Goal: Transaction & Acquisition: Purchase product/service

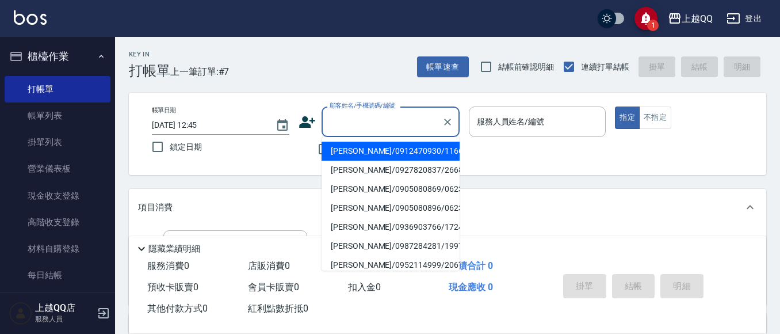
click at [340, 125] on input "顧客姓名/手機號碼/編號" at bounding box center [382, 122] width 110 height 20
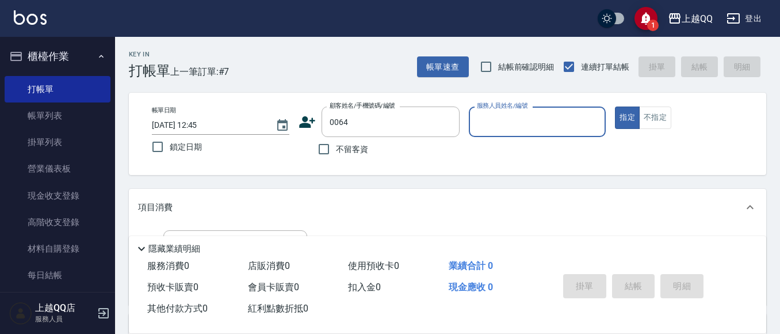
type input "[PERSON_NAME]/0972261151/0064"
type input "[PERSON_NAME]-8"
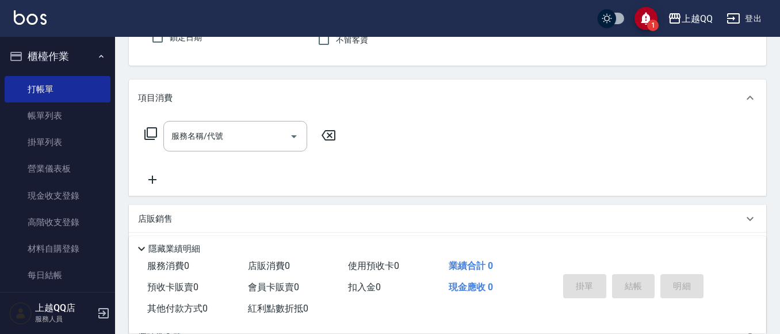
scroll to position [110, 0]
click at [152, 128] on icon at bounding box center [151, 132] width 14 height 14
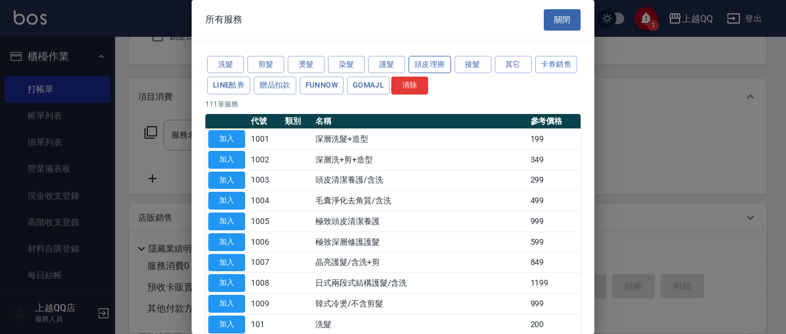
click at [419, 64] on button "頭皮理療" at bounding box center [430, 65] width 43 height 18
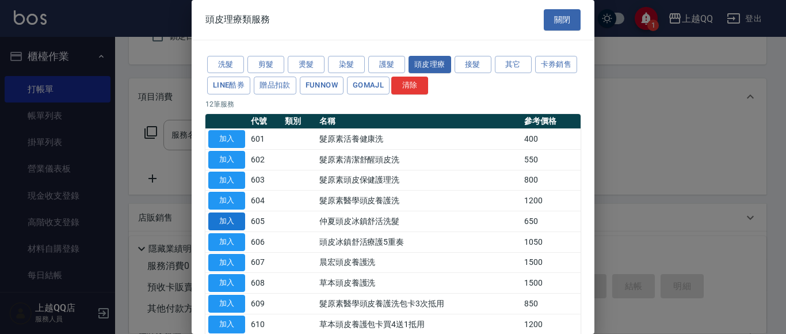
click at [231, 216] on button "加入" at bounding box center [226, 221] width 37 height 18
type input "[PERSON_NAME]頭皮冰鎮舒活洗髮(605)"
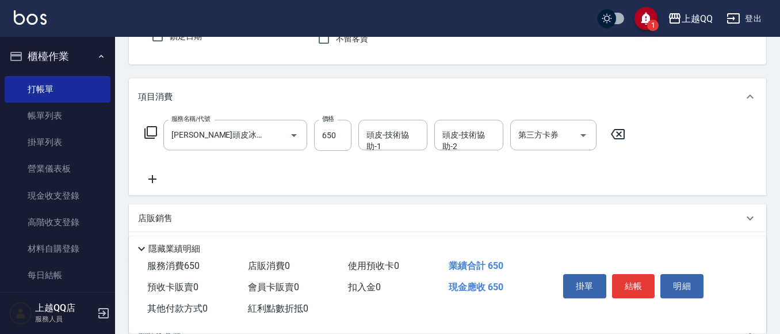
click at [155, 129] on icon at bounding box center [151, 132] width 14 height 14
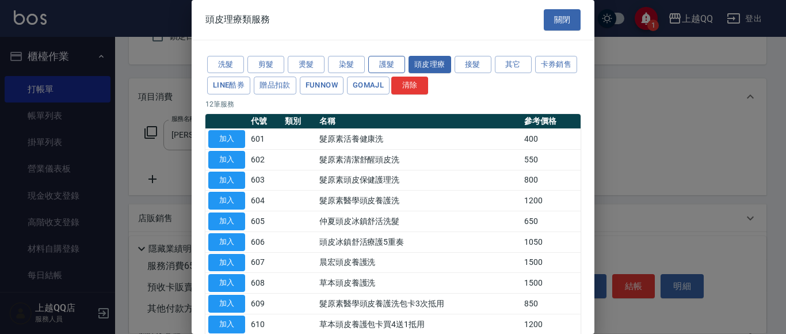
click at [383, 64] on button "護髮" at bounding box center [386, 65] width 37 height 18
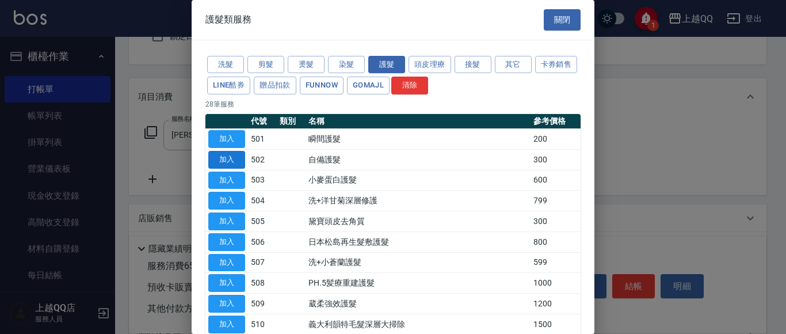
click at [225, 157] on button "加入" at bounding box center [226, 160] width 37 height 18
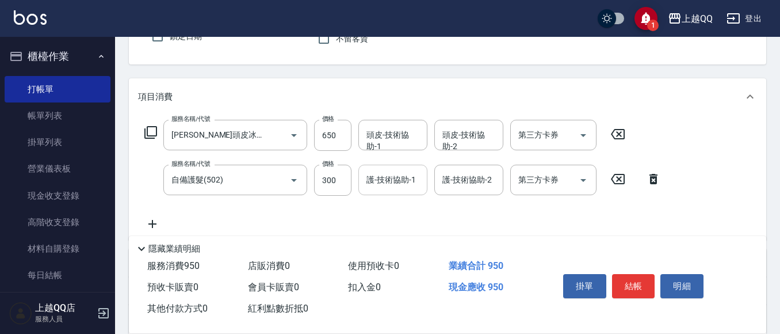
click at [380, 185] on div "護-技術協助-1 護-技術協助-1" at bounding box center [393, 180] width 69 height 30
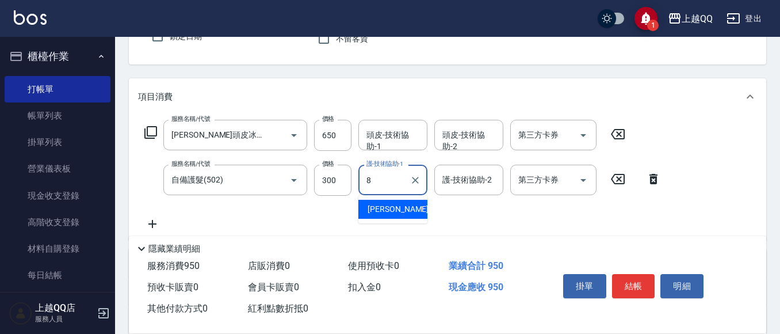
click at [405, 211] on div "[PERSON_NAME] -8" at bounding box center [393, 209] width 69 height 19
type input "[PERSON_NAME]-8"
click at [391, 136] on div "頭皮-技術協助-1 頭皮-技術協助-1" at bounding box center [393, 135] width 69 height 30
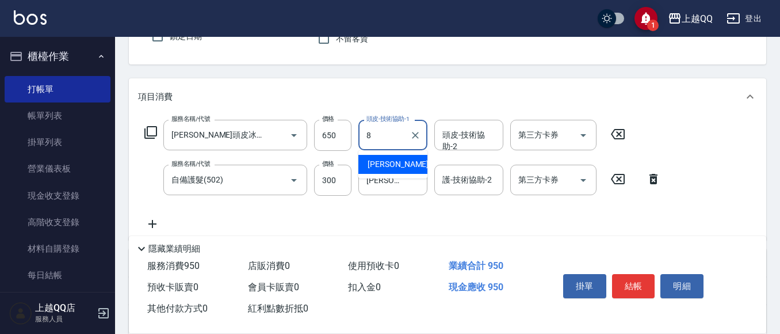
click at [388, 163] on span "[PERSON_NAME] -8" at bounding box center [402, 164] width 68 height 12
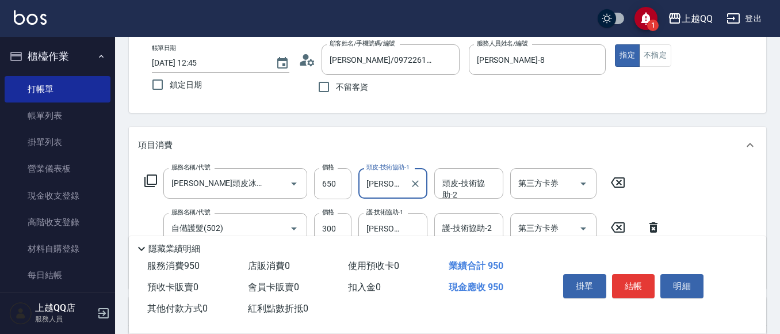
scroll to position [59, 0]
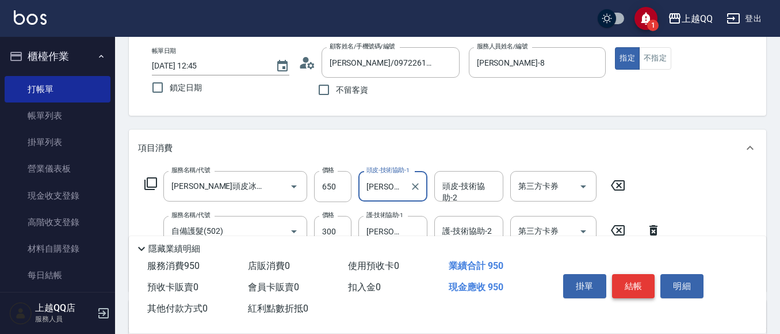
type input "[PERSON_NAME]-8"
click at [623, 281] on button "結帳" at bounding box center [633, 286] width 43 height 24
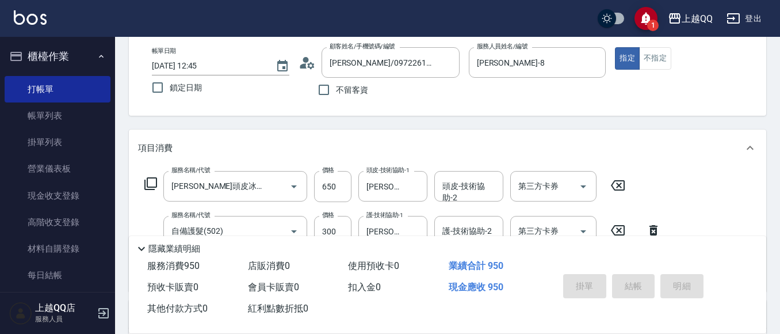
type input "[DATE] 13:39"
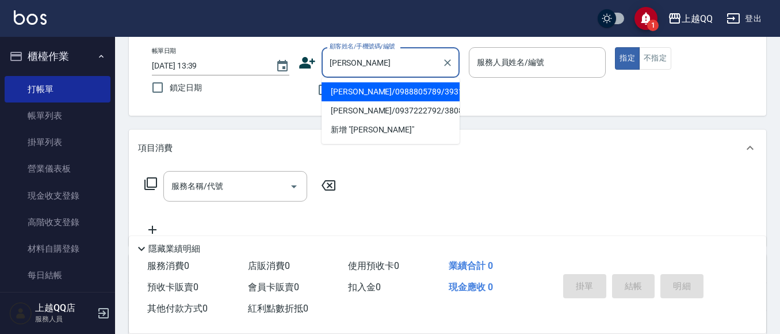
click at [371, 89] on li "[PERSON_NAME]/0988805789/3931" at bounding box center [391, 91] width 138 height 19
type input "[PERSON_NAME]/0988805789/3931"
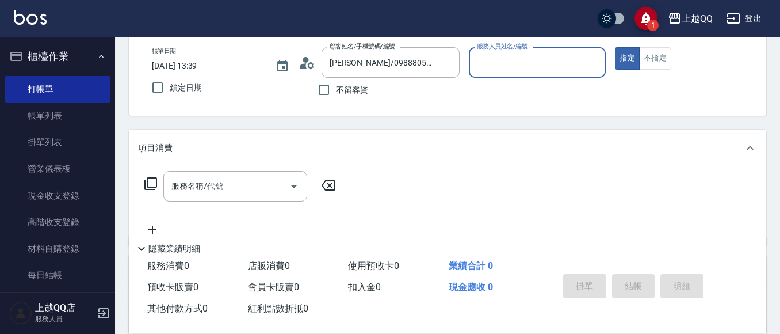
type input "佩怡-3"
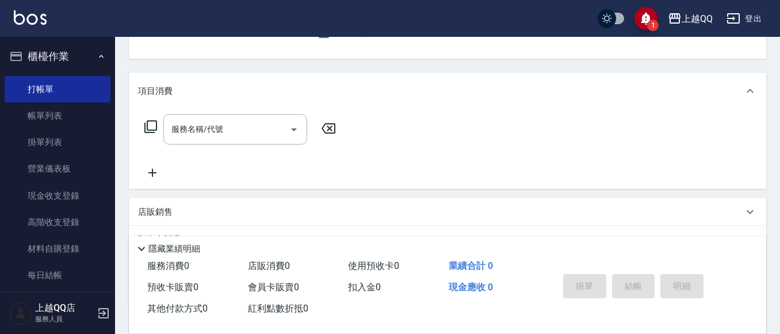
scroll to position [117, 0]
click at [198, 127] on div "服務名稱/代號 服務名稱/代號" at bounding box center [235, 128] width 144 height 30
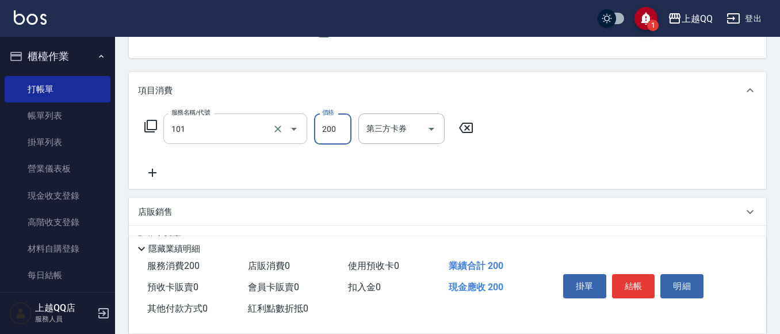
type input "洗髮(101)"
type input "330"
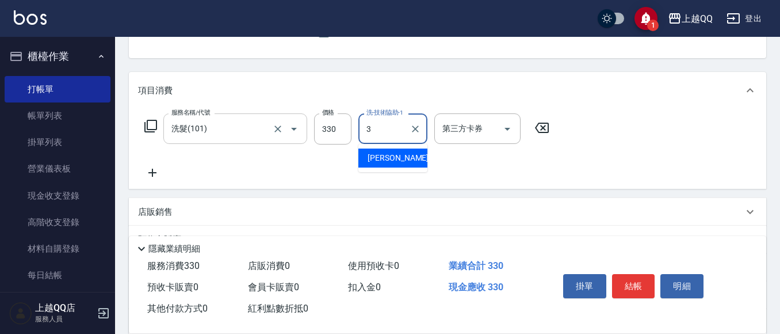
type input "佩怡-3"
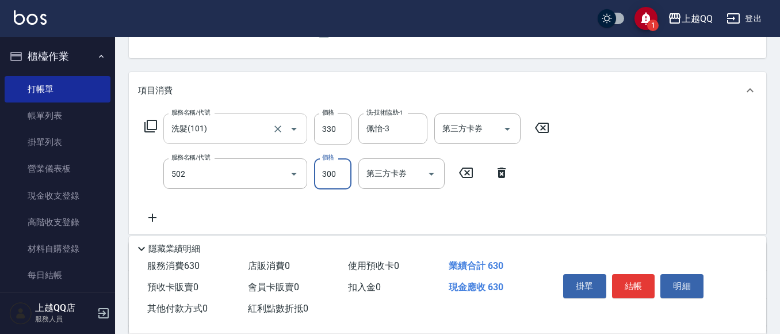
type input "自備護髮(502)"
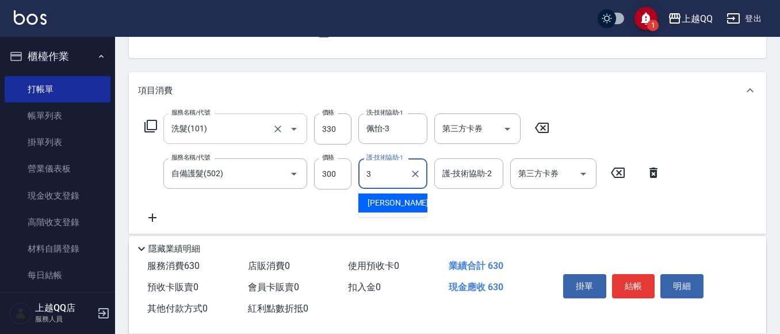
type input "佩怡-3"
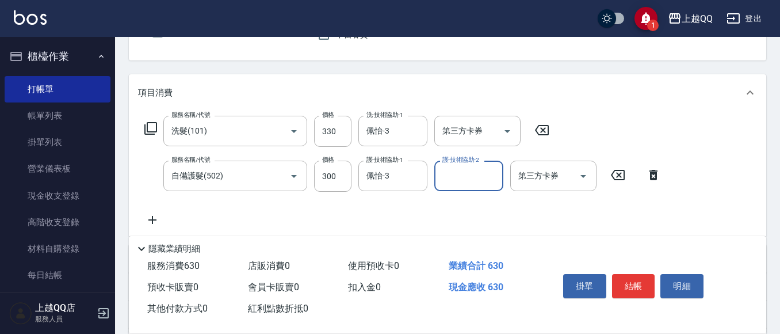
scroll to position [115, 0]
click at [647, 287] on button "結帳" at bounding box center [633, 286] width 43 height 24
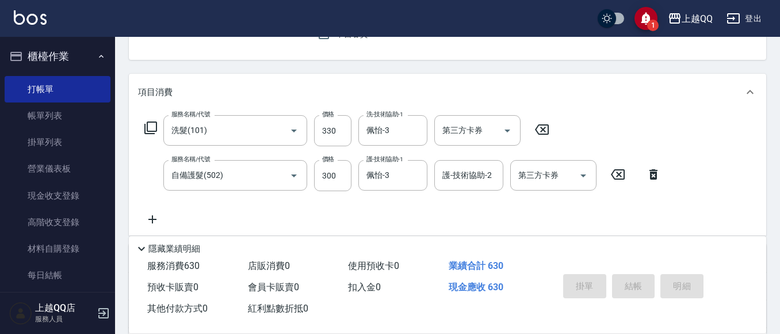
type input "[DATE] 14:16"
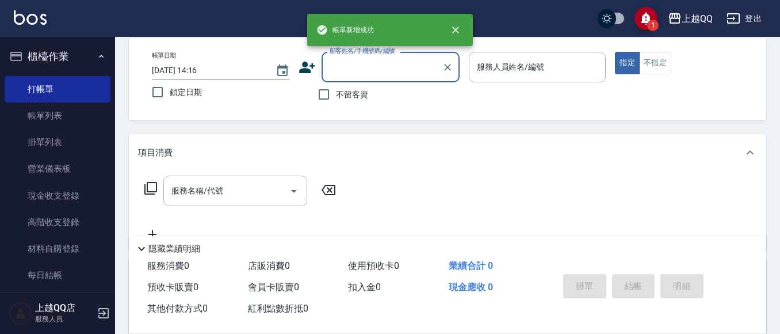
scroll to position [0, 0]
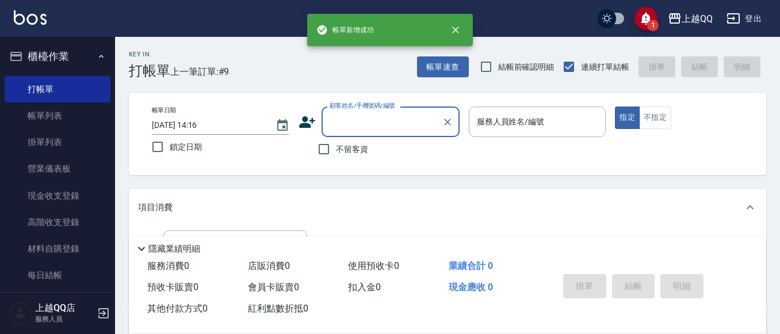
click at [471, 59] on div "帳單速查 結帳前確認明細 連續打單結帳 掛單 結帳 明細" at bounding box center [591, 67] width 349 height 24
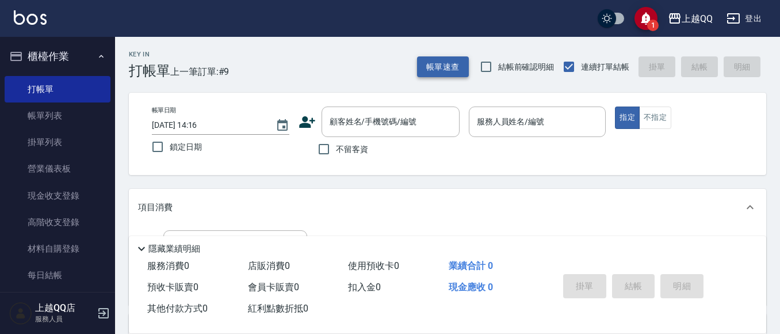
click at [457, 63] on button "帳單速查" at bounding box center [443, 66] width 52 height 21
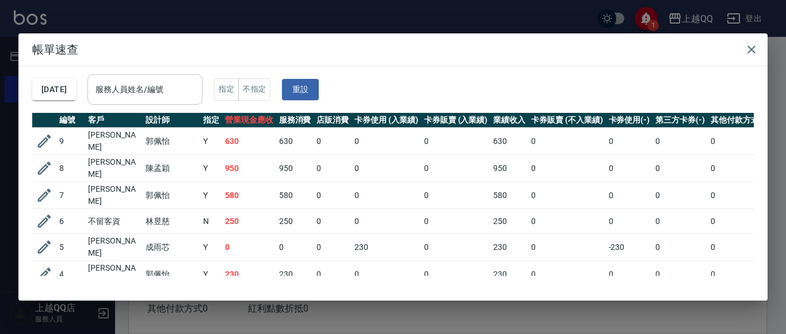
click at [190, 87] on input "服務人員姓名/編號" at bounding box center [145, 89] width 105 height 20
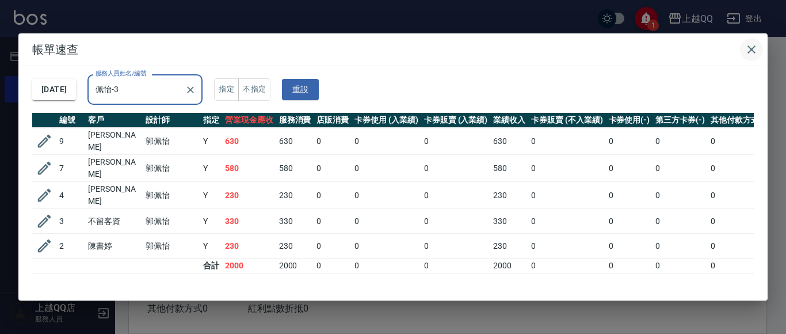
type input "佩怡-3"
click at [761, 45] on button "button" at bounding box center [751, 49] width 23 height 23
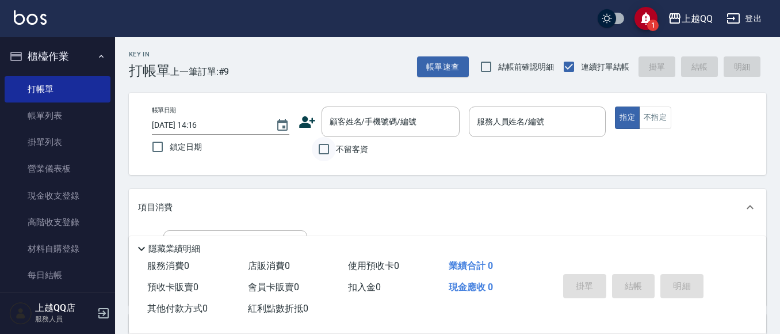
click at [321, 147] on input "不留客資" at bounding box center [324, 149] width 24 height 24
checkbox input "true"
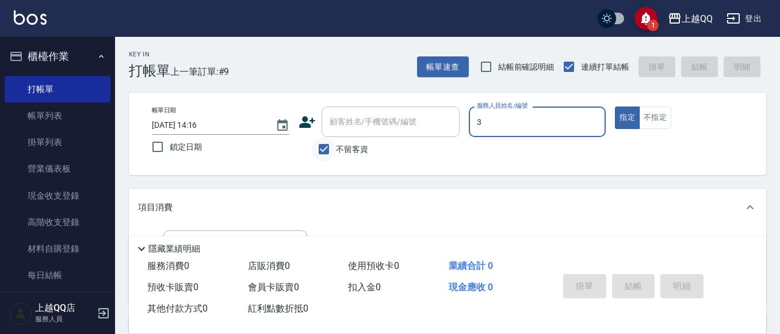
type input "3"
type button "true"
type input "佩怡-3"
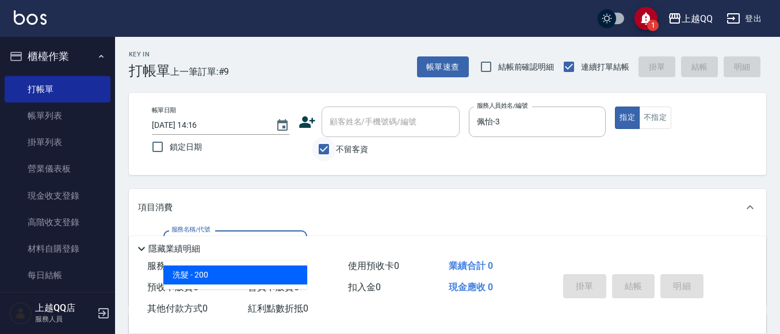
type input "洗髮(101)"
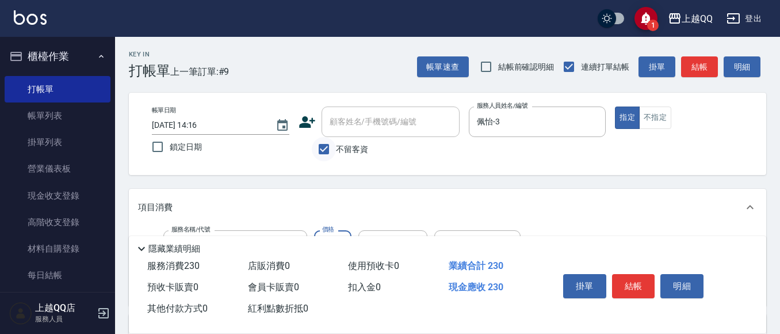
type input "230"
type input "佩怡-3"
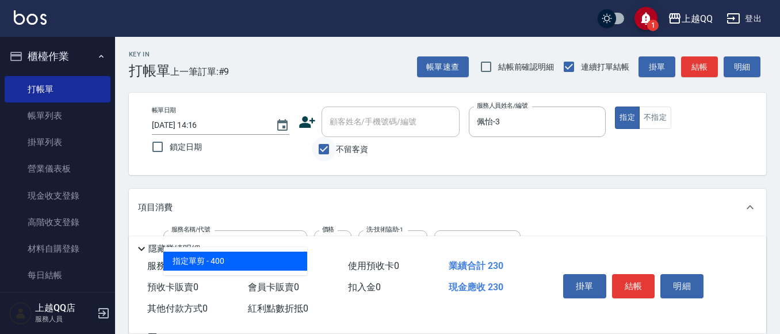
type input "指定單剪(203)"
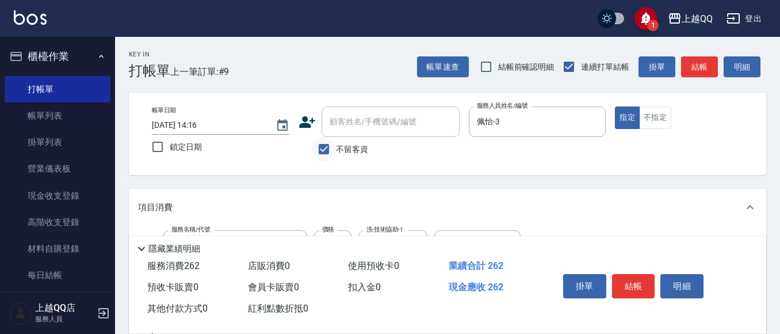
type input "320"
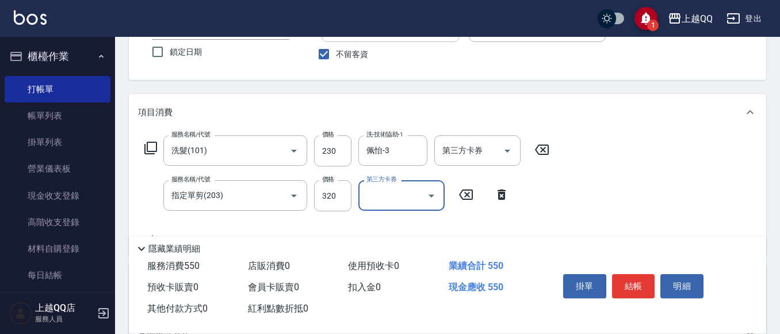
scroll to position [115, 0]
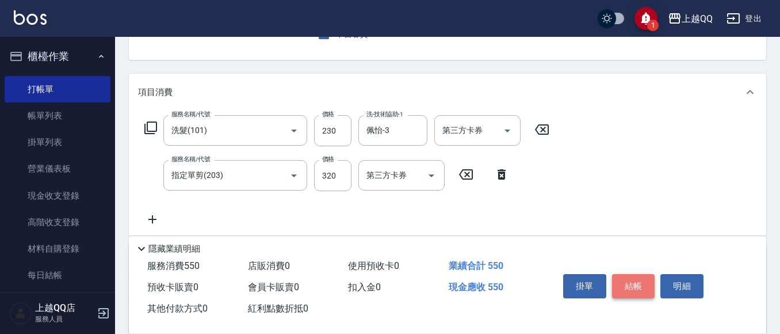
click at [641, 288] on button "結帳" at bounding box center [633, 286] width 43 height 24
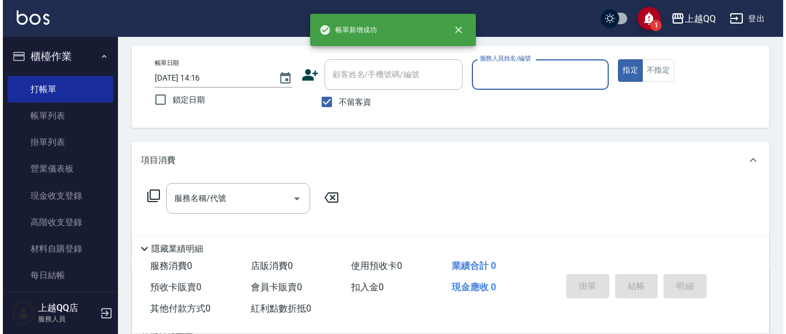
scroll to position [0, 0]
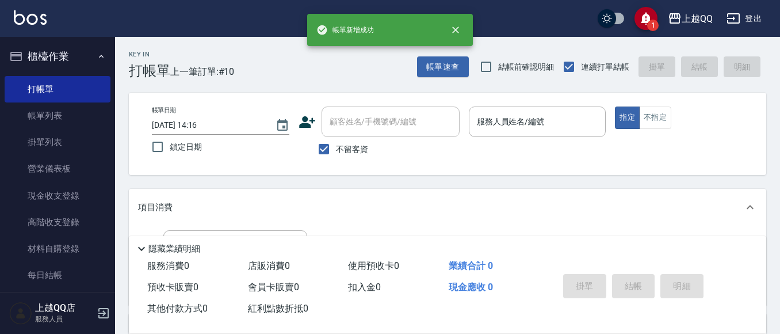
click at [447, 51] on div "Key In 打帳單 上一筆訂單:#10 帳單速查 結帳前確認明細 連續打單結帳 掛單 結帳 明細" at bounding box center [440, 58] width 651 height 42
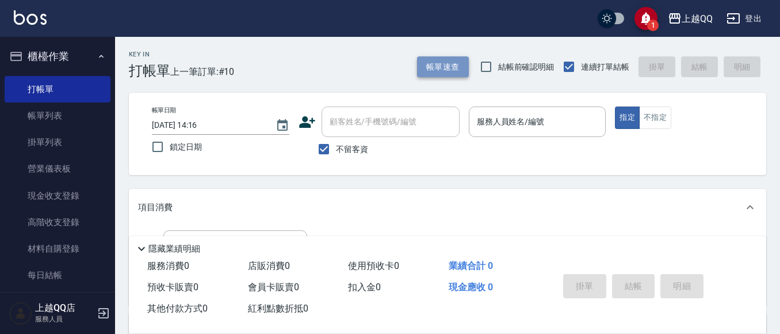
click at [443, 71] on button "帳單速查" at bounding box center [443, 66] width 52 height 21
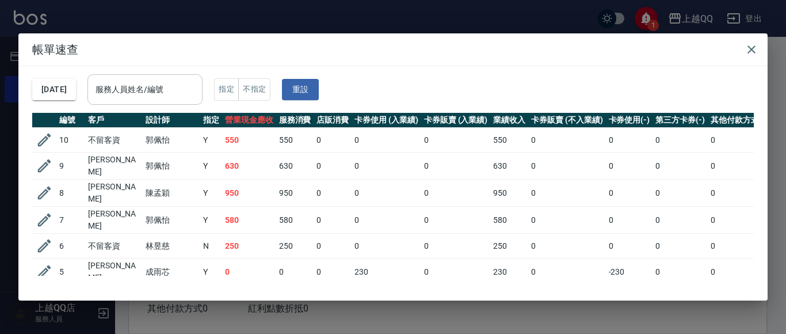
click at [170, 95] on input "服務人員姓名/編號" at bounding box center [145, 89] width 105 height 20
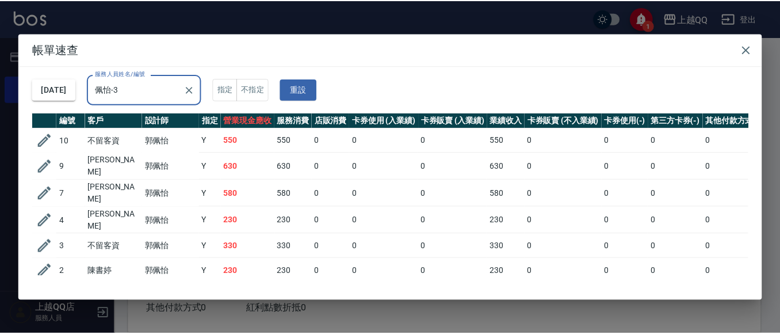
scroll to position [25, 0]
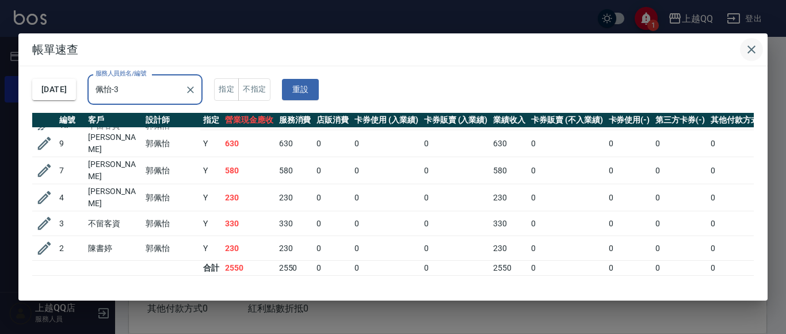
type input "佩怡-3"
click at [750, 50] on icon "button" at bounding box center [752, 49] width 8 height 8
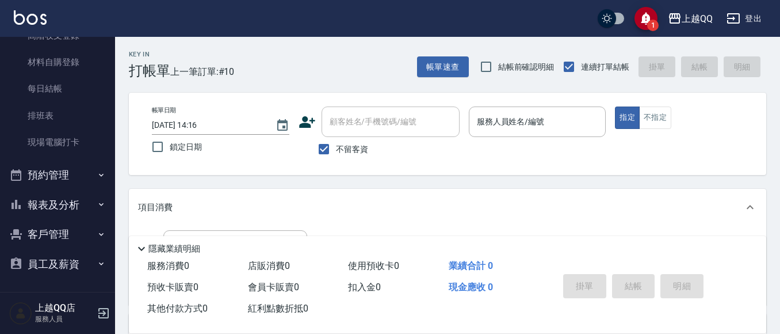
scroll to position [187, 0]
click at [59, 199] on button "報表及分析" at bounding box center [58, 204] width 106 height 30
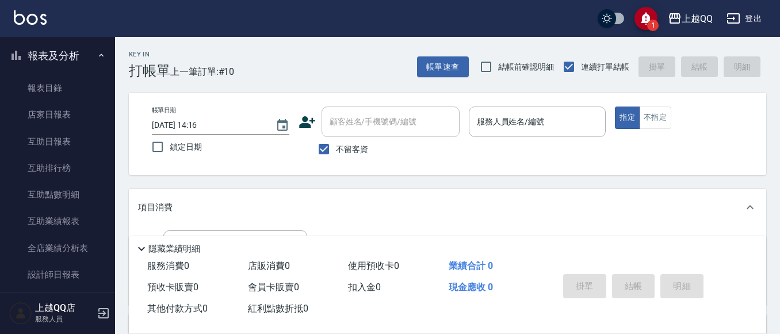
scroll to position [360, 0]
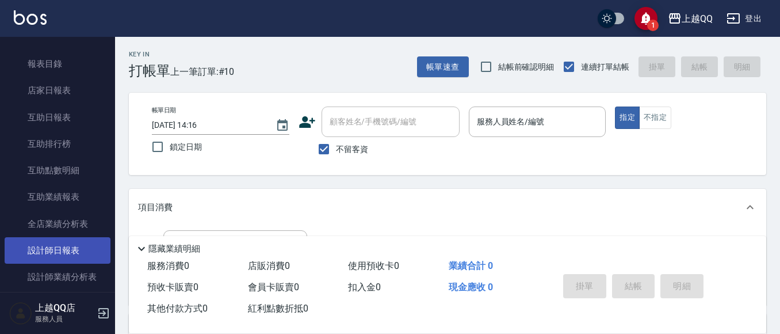
click at [58, 250] on link "設計師日報表" at bounding box center [58, 250] width 106 height 26
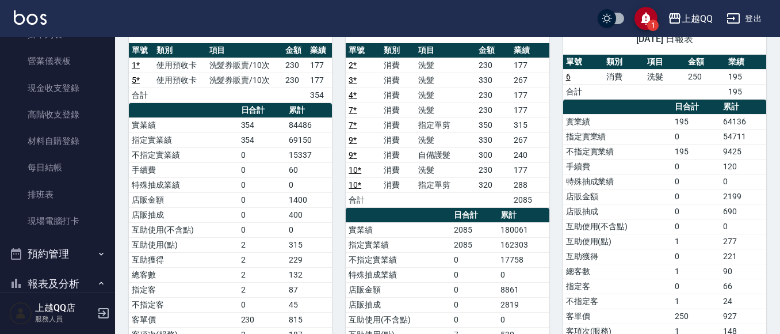
scroll to position [14, 0]
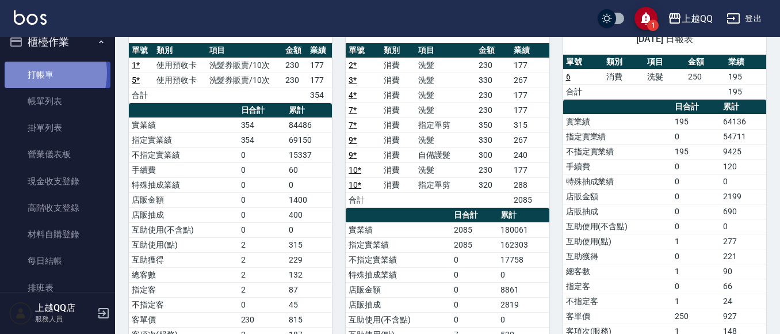
click at [38, 73] on link "打帳單" at bounding box center [58, 75] width 106 height 26
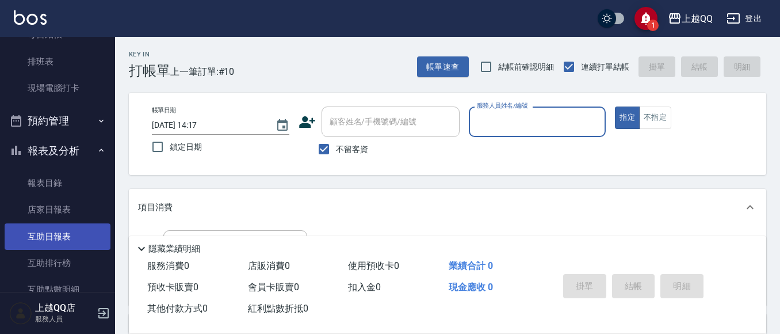
scroll to position [245, 0]
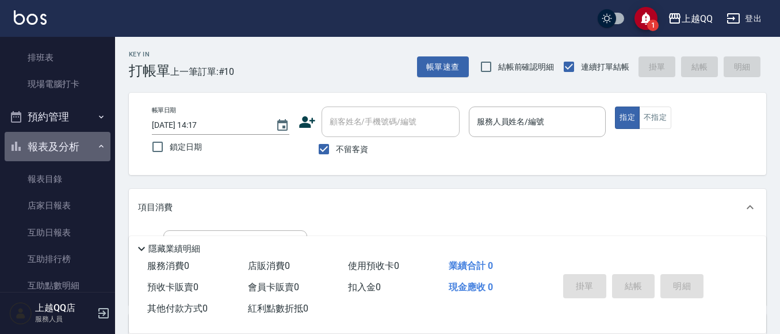
click at [77, 142] on button "報表及分析" at bounding box center [58, 147] width 106 height 30
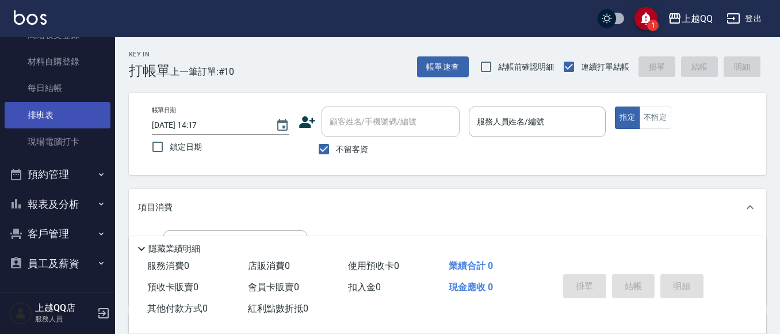
scroll to position [187, 0]
